Goal: Transaction & Acquisition: Purchase product/service

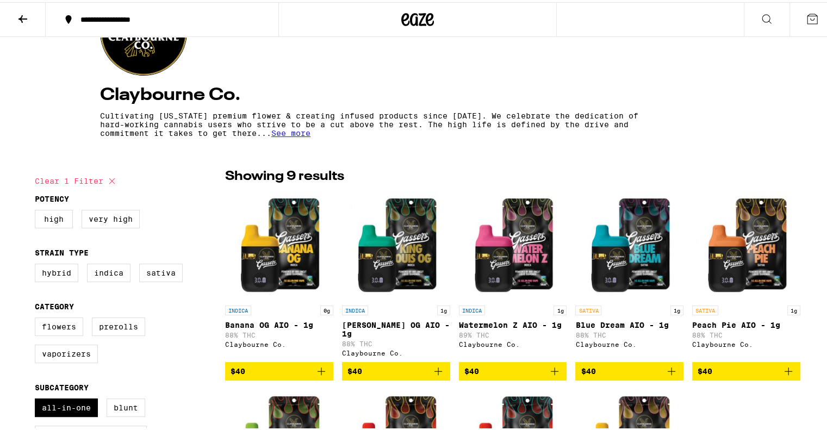
scroll to position [163, 0]
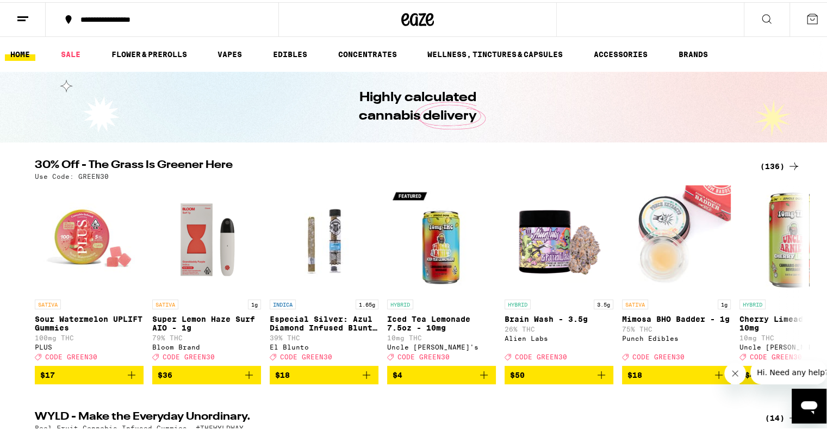
click at [16, 58] on link "HOME" at bounding box center [20, 52] width 30 height 13
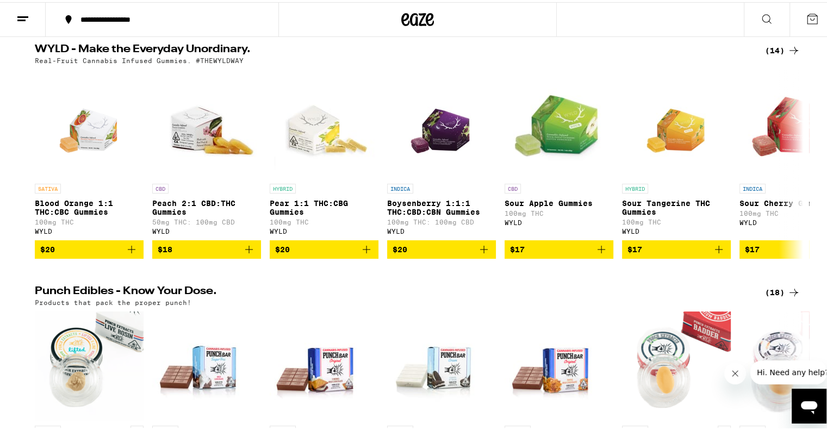
scroll to position [381, 0]
